Goal: Information Seeking & Learning: Learn about a topic

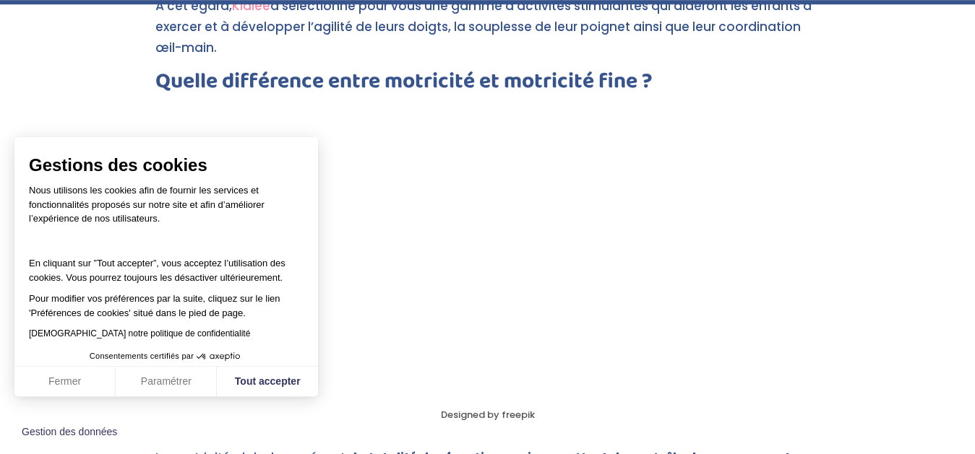
scroll to position [663, 0]
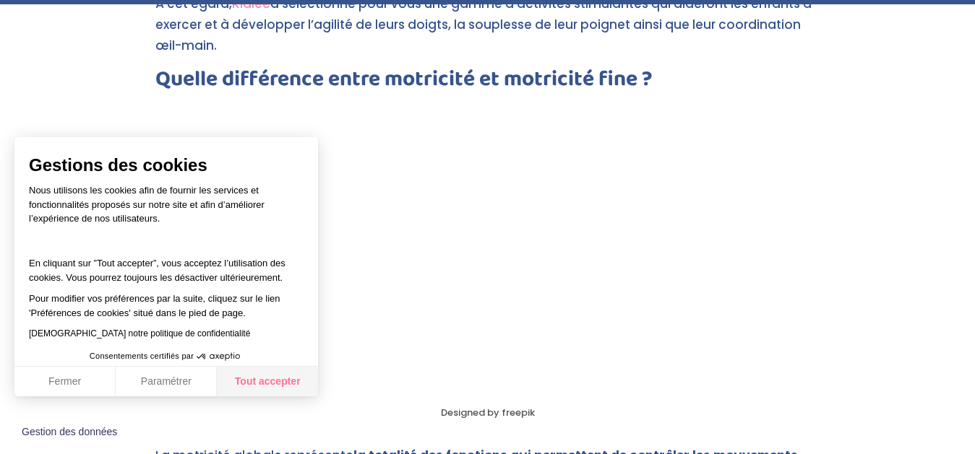
click at [257, 379] on button "Tout accepter" at bounding box center [267, 382] width 101 height 30
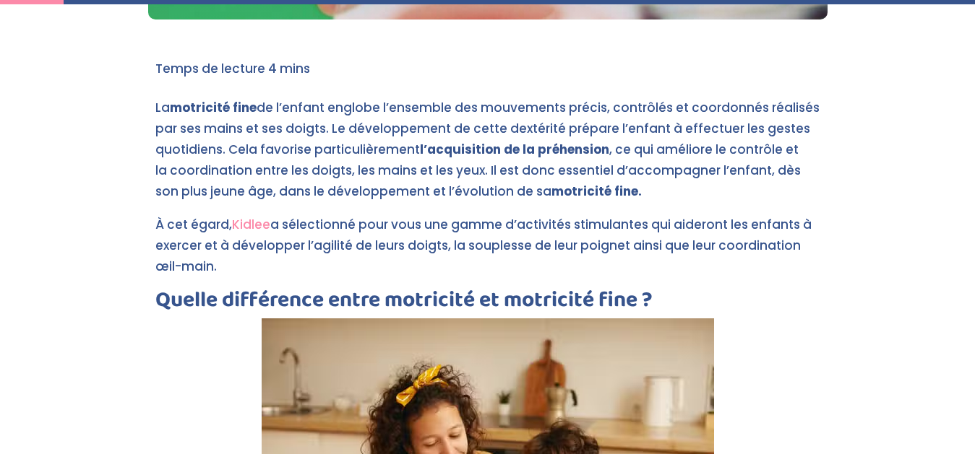
scroll to position [147, 0]
